Goal: Information Seeking & Learning: Understand process/instructions

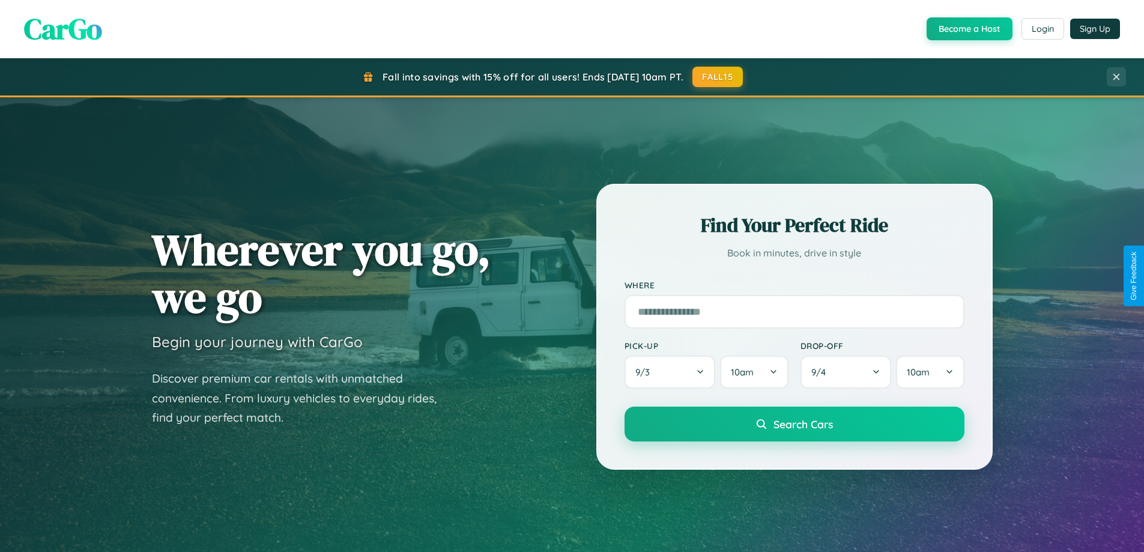
scroll to position [2310, 0]
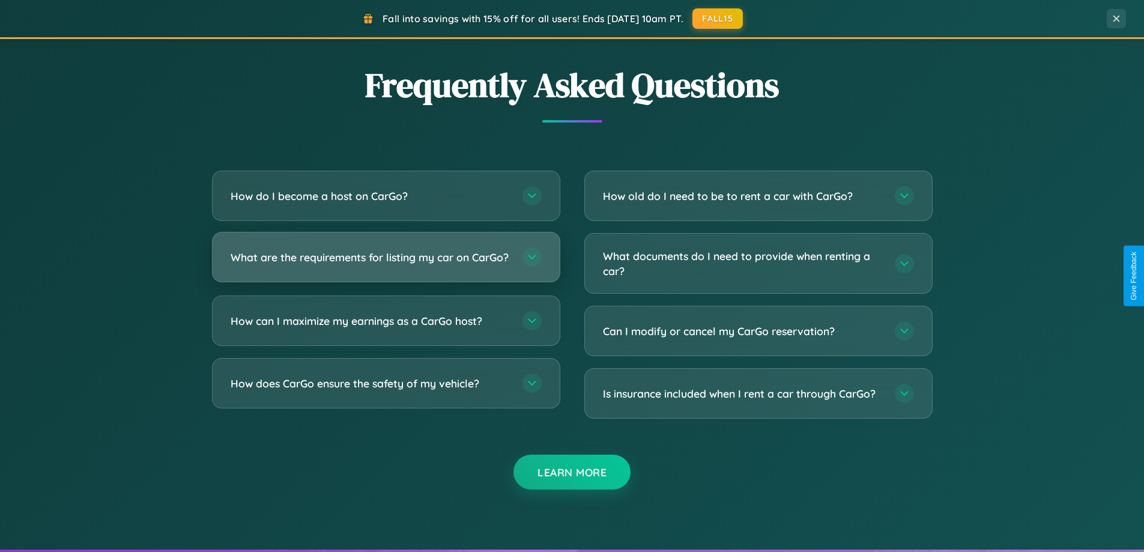
click at [385, 262] on h3 "What are the requirements for listing my car on CarGo?" at bounding box center [371, 257] width 280 height 15
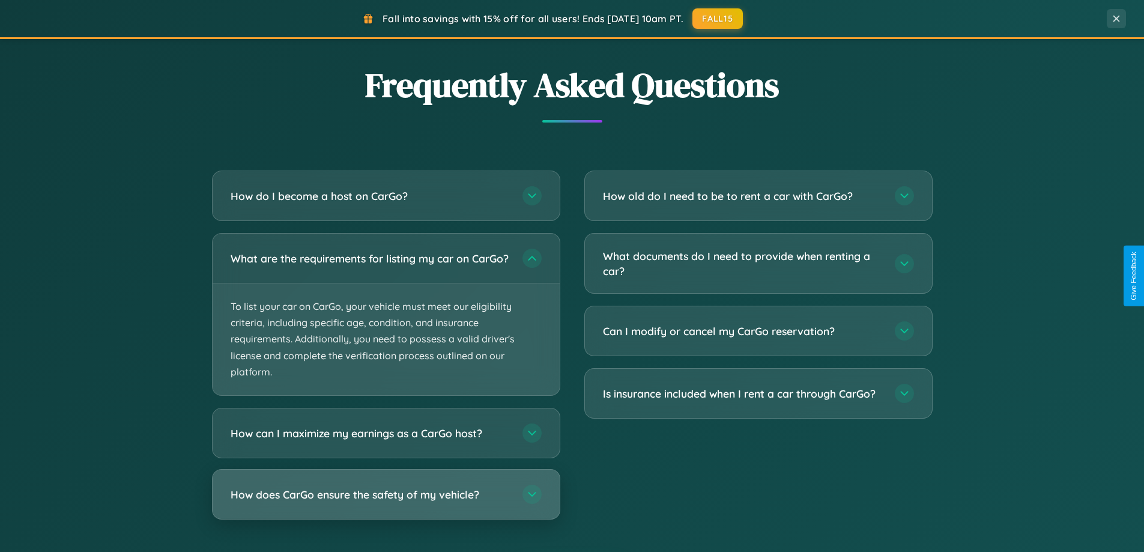
click at [385, 502] on h3 "How does CarGo ensure the safety of my vehicle?" at bounding box center [371, 494] width 280 height 15
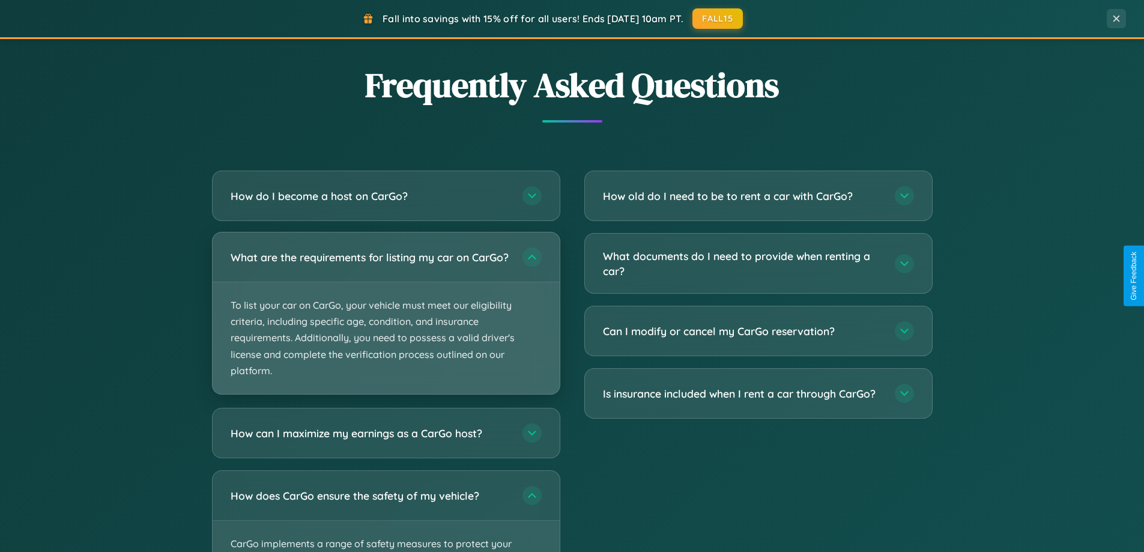
click at [385, 318] on p "To list your car on CarGo, your vehicle must meet our eligibility criteria, inc…" at bounding box center [386, 338] width 347 height 112
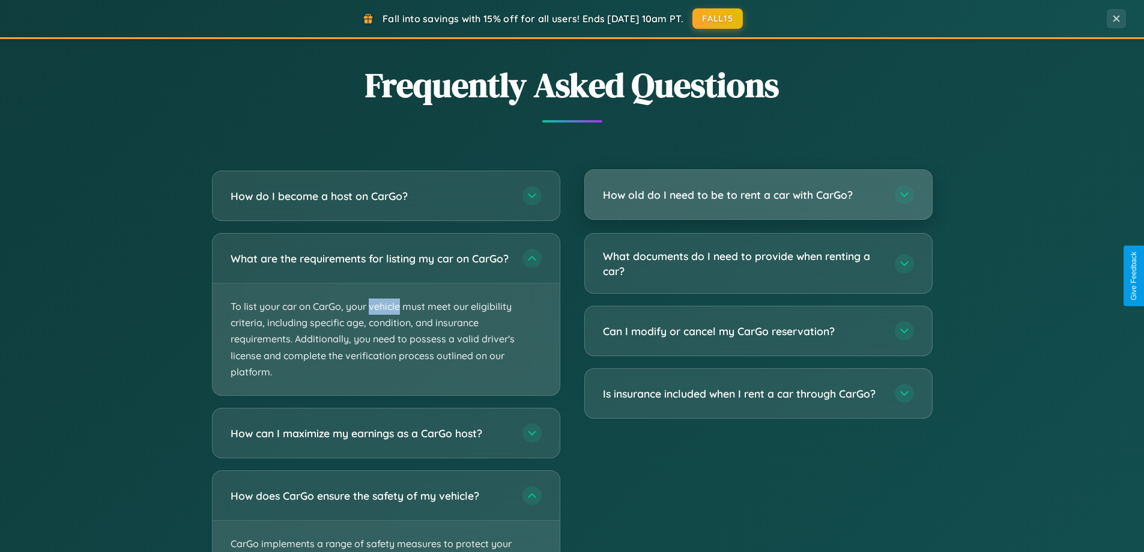
click at [758, 195] on h3 "How old do I need to be to rent a car with CarGo?" at bounding box center [743, 194] width 280 height 15
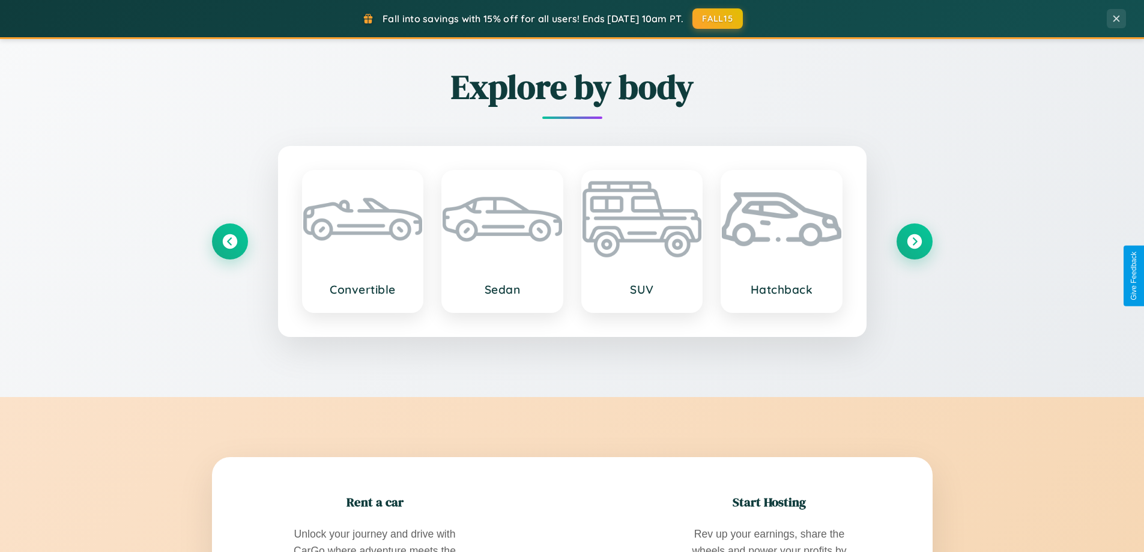
scroll to position [0, 0]
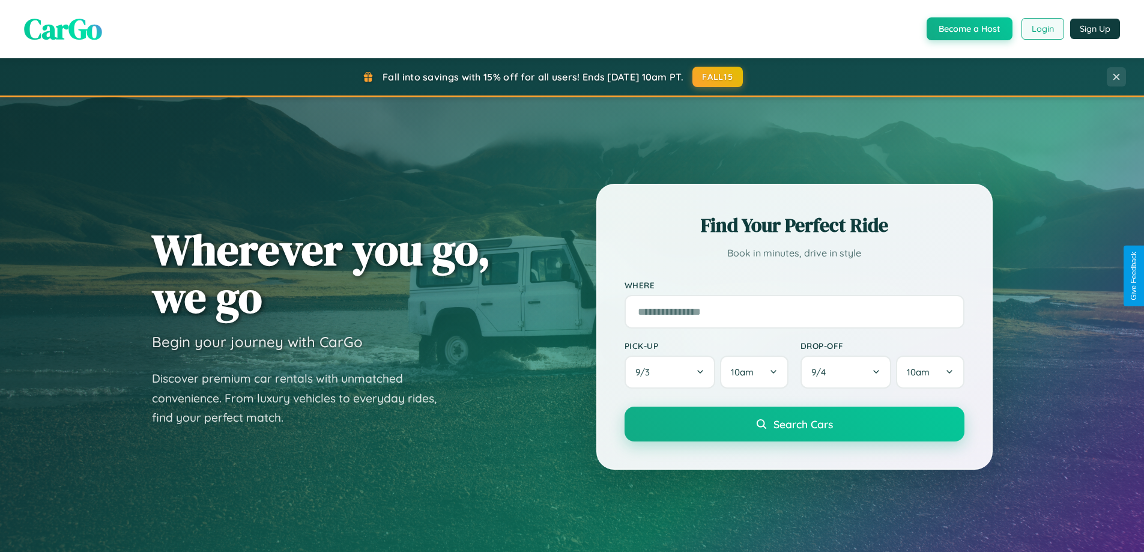
click at [1042, 29] on button "Login" at bounding box center [1042, 29] width 43 height 22
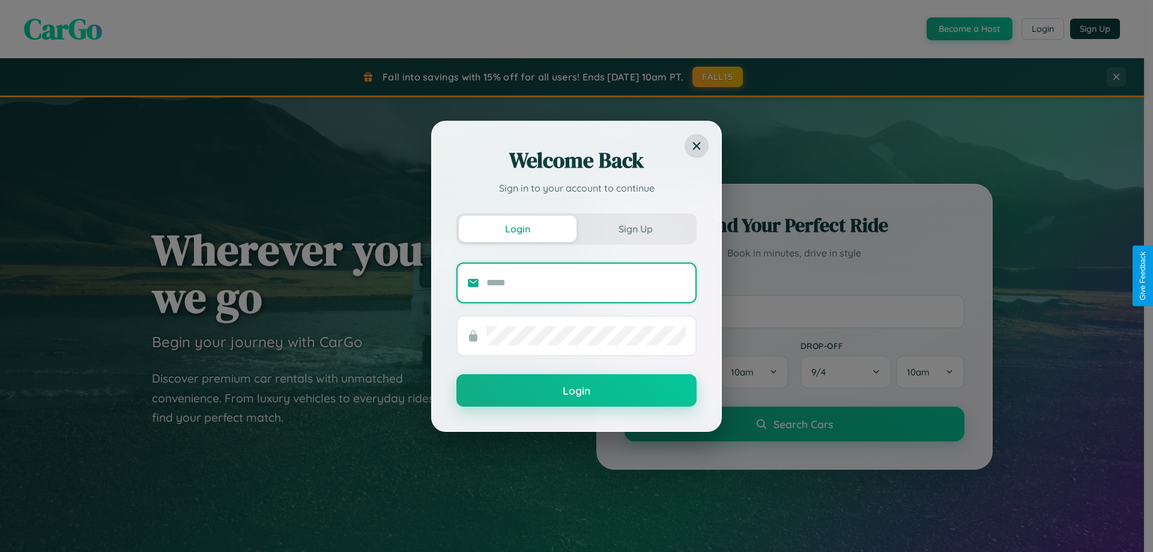
click at [586, 282] on input "text" at bounding box center [585, 282] width 199 height 19
type input "**********"
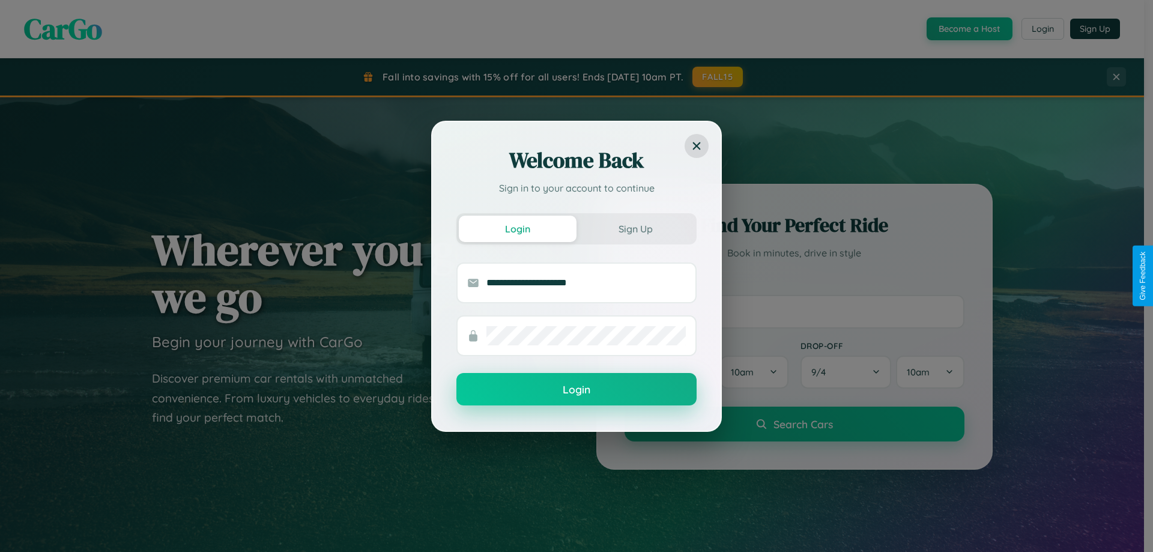
click at [576, 390] on button "Login" at bounding box center [576, 389] width 240 height 32
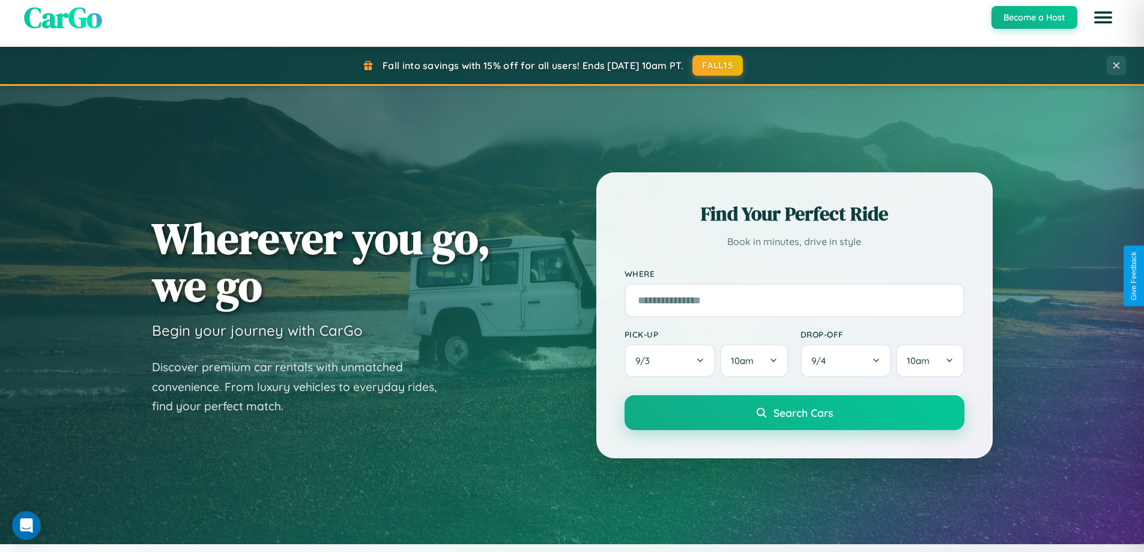
scroll to position [35, 0]
